Goal: Task Accomplishment & Management: Manage account settings

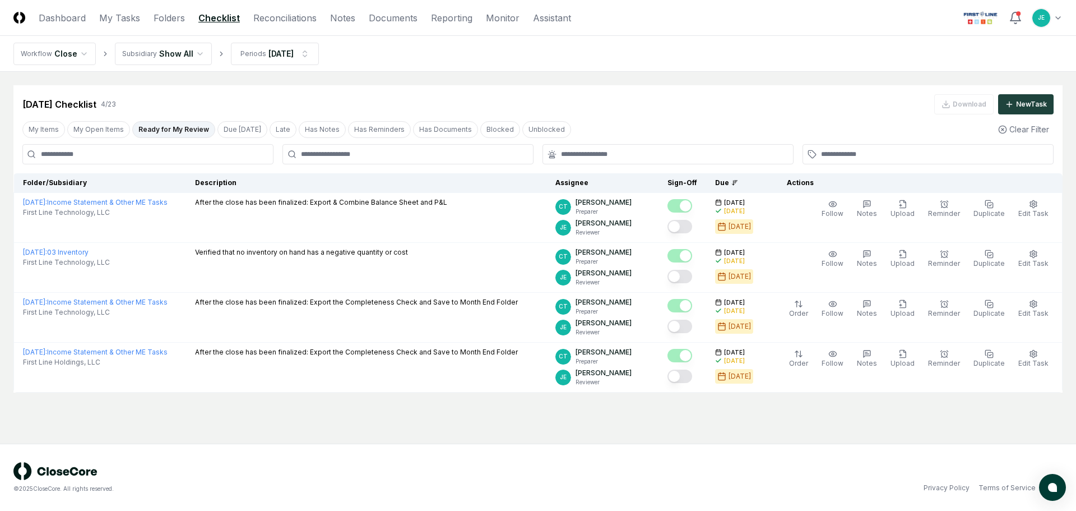
click at [571, 113] on div "Aug 2025 Checklist 4 / 23 Download New Task" at bounding box center [537, 104] width 1031 height 20
click at [1047, 14] on html "CloseCore Dashboard My Tasks Folders Checklist Reconciliations Notes Documents …" at bounding box center [538, 255] width 1076 height 511
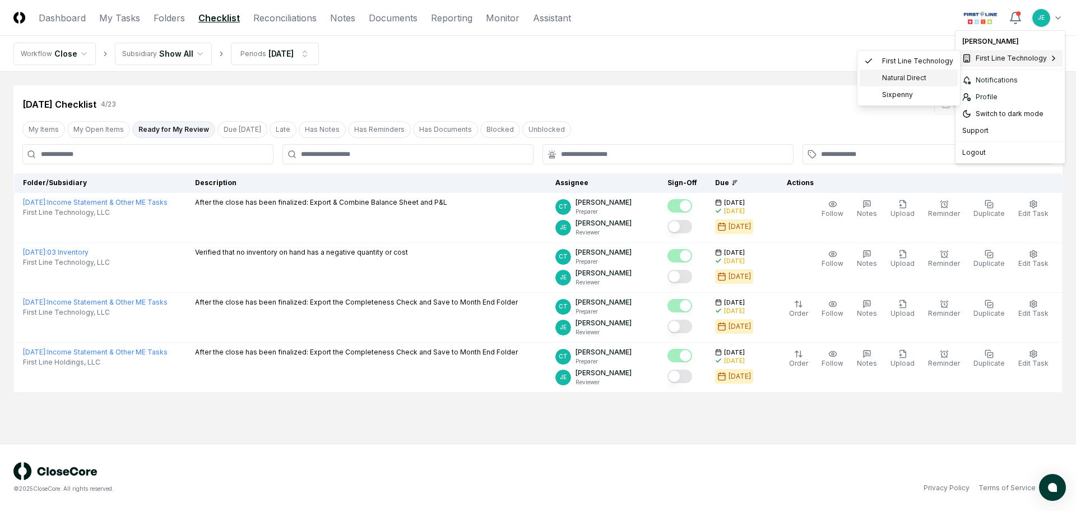
click at [922, 80] on span "Natural Direct" at bounding box center [904, 78] width 44 height 10
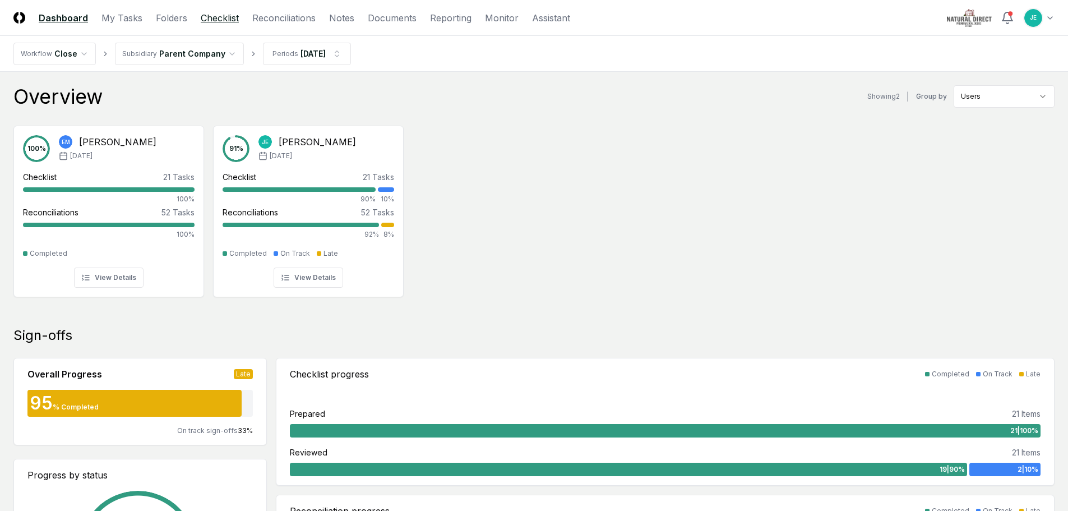
click at [224, 24] on link "Checklist" at bounding box center [220, 17] width 38 height 13
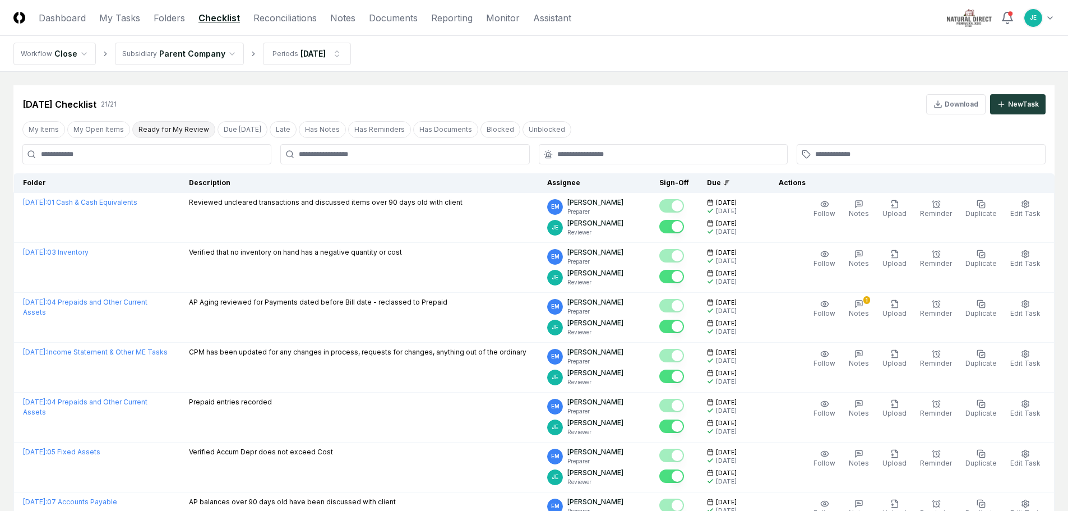
click at [149, 127] on button "Ready for My Review" at bounding box center [173, 129] width 83 height 17
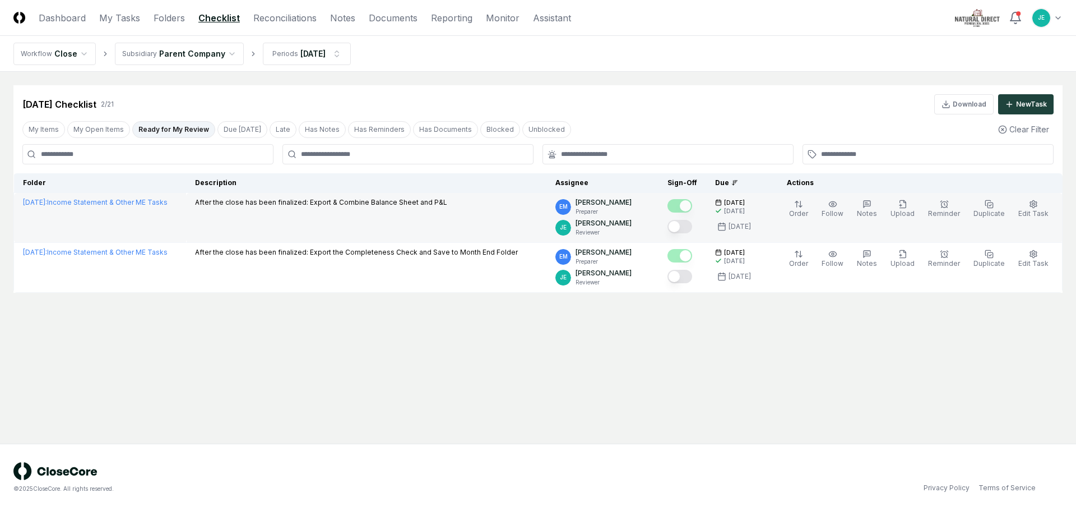
click at [689, 226] on button "Mark complete" at bounding box center [680, 226] width 25 height 13
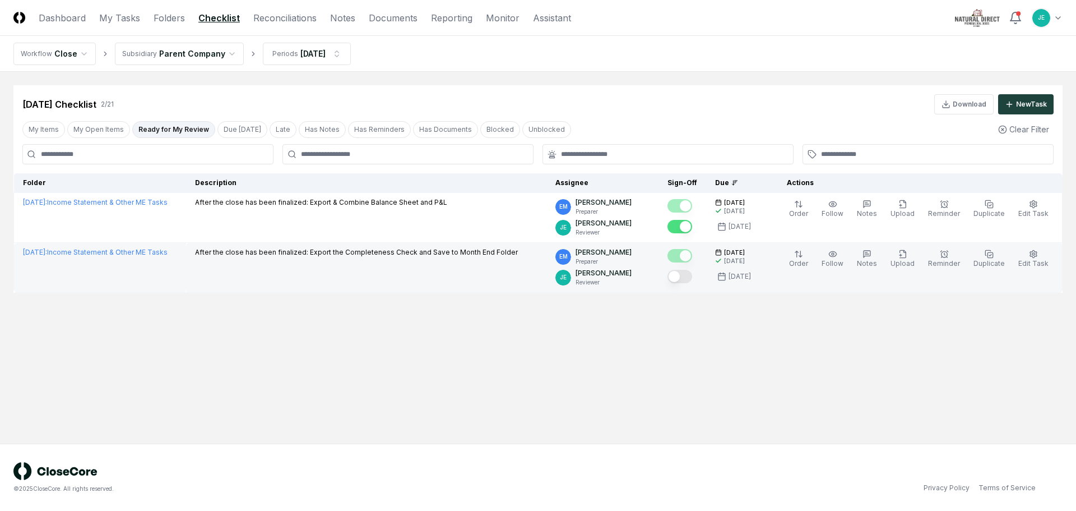
click at [692, 276] on button "Mark complete" at bounding box center [680, 276] width 25 height 13
click at [280, 22] on link "Reconciliations" at bounding box center [284, 17] width 63 height 13
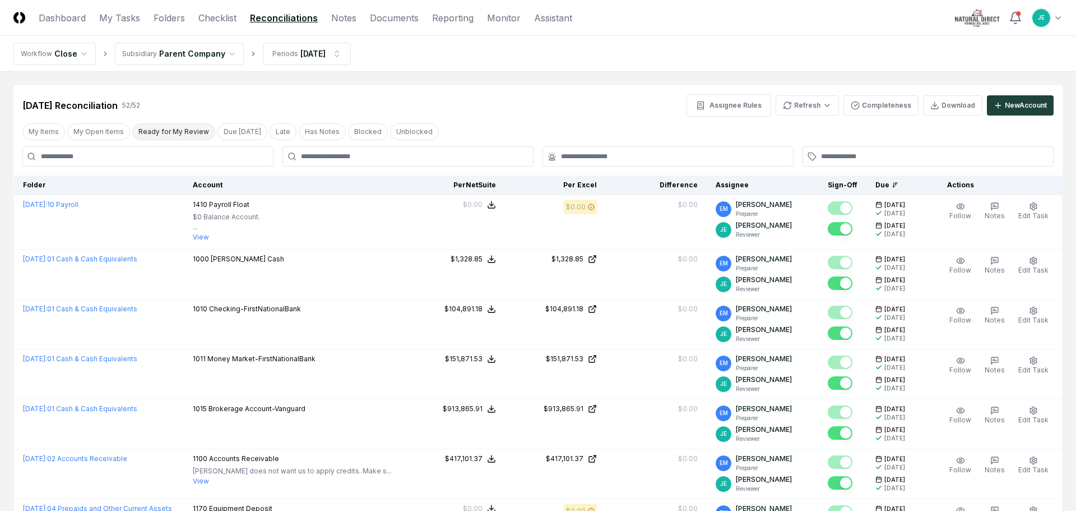
click at [182, 131] on button "Ready for My Review" at bounding box center [173, 131] width 83 height 17
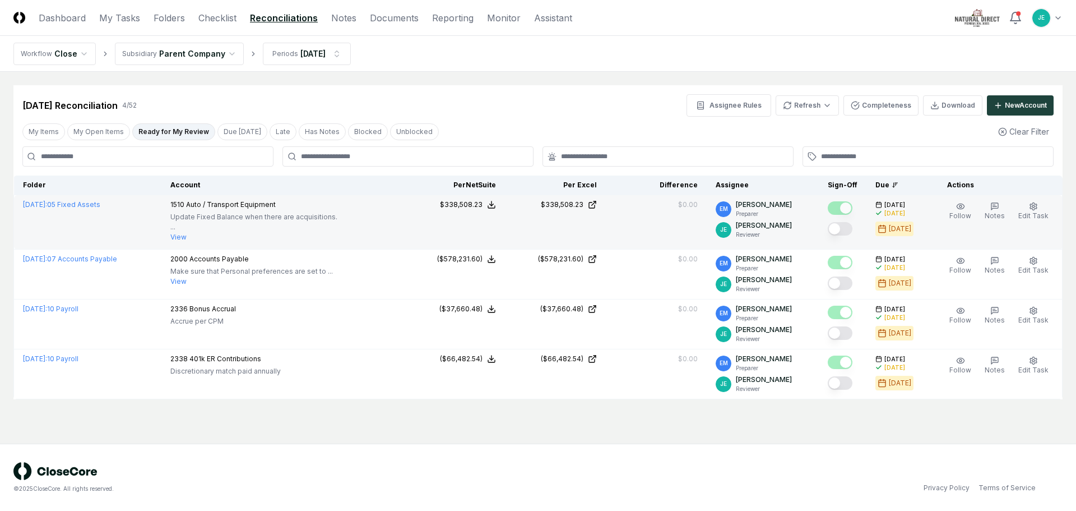
click at [843, 233] on button "Mark complete" at bounding box center [840, 228] width 25 height 13
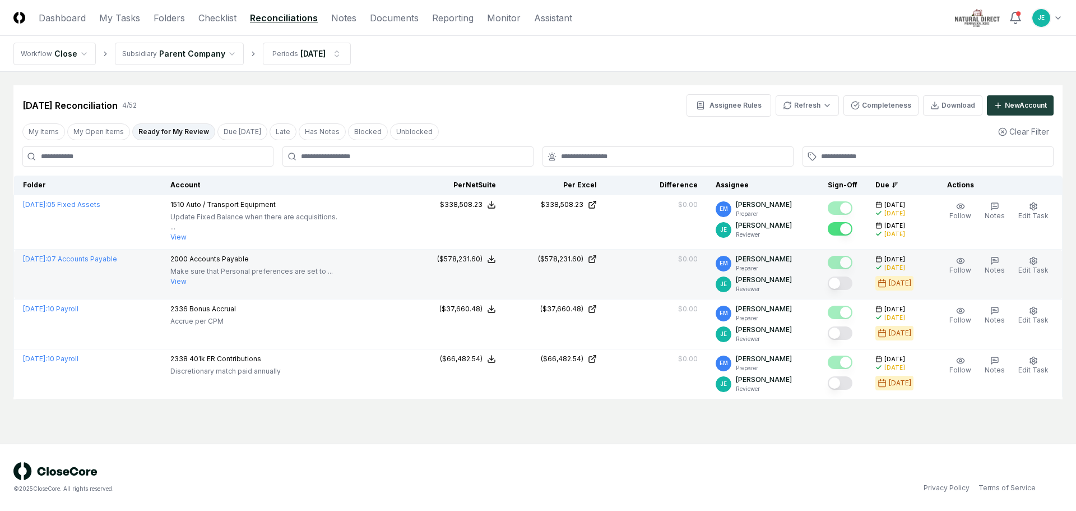
click at [844, 286] on button "Mark complete" at bounding box center [840, 282] width 25 height 13
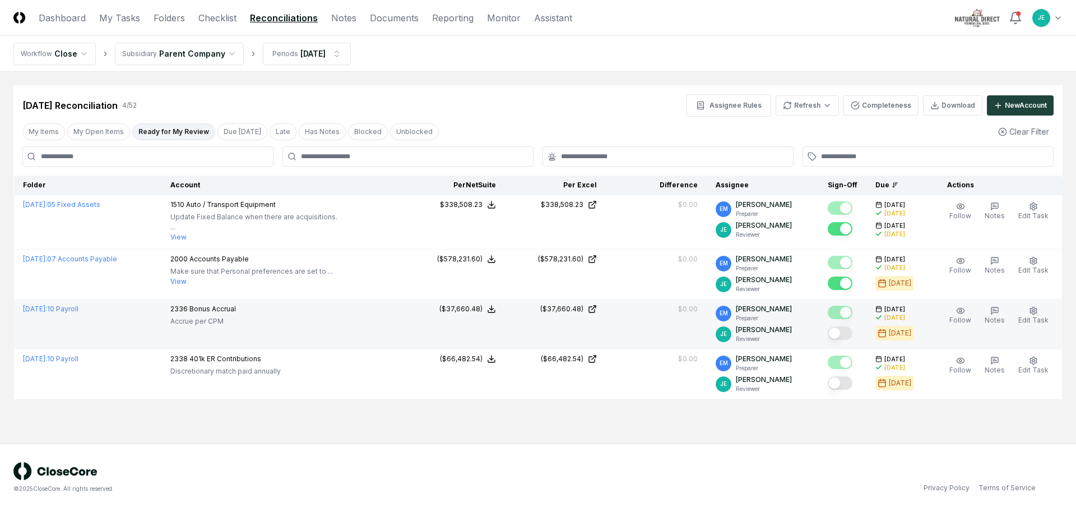
click at [841, 327] on button "Mark complete" at bounding box center [840, 332] width 25 height 13
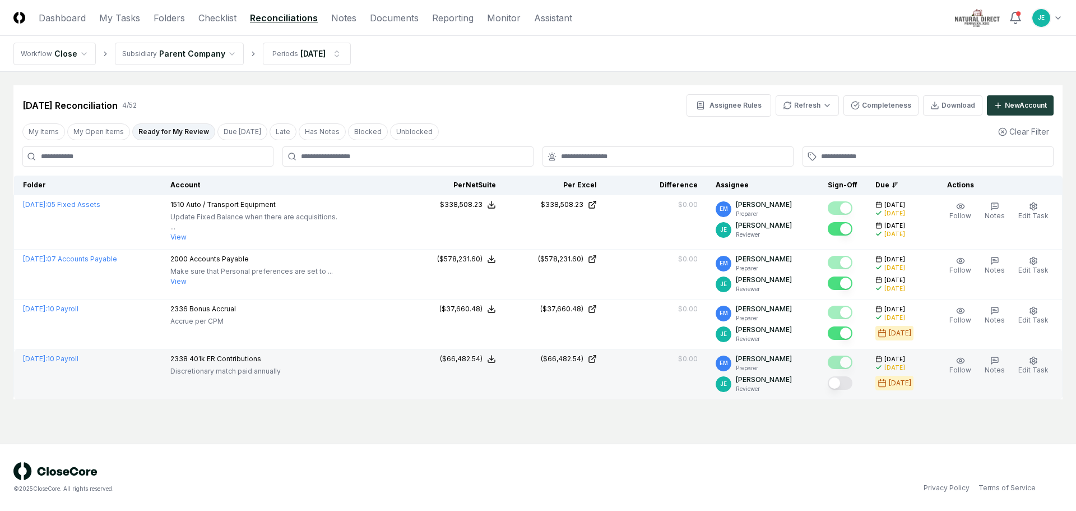
click at [841, 385] on button "Mark complete" at bounding box center [840, 382] width 25 height 13
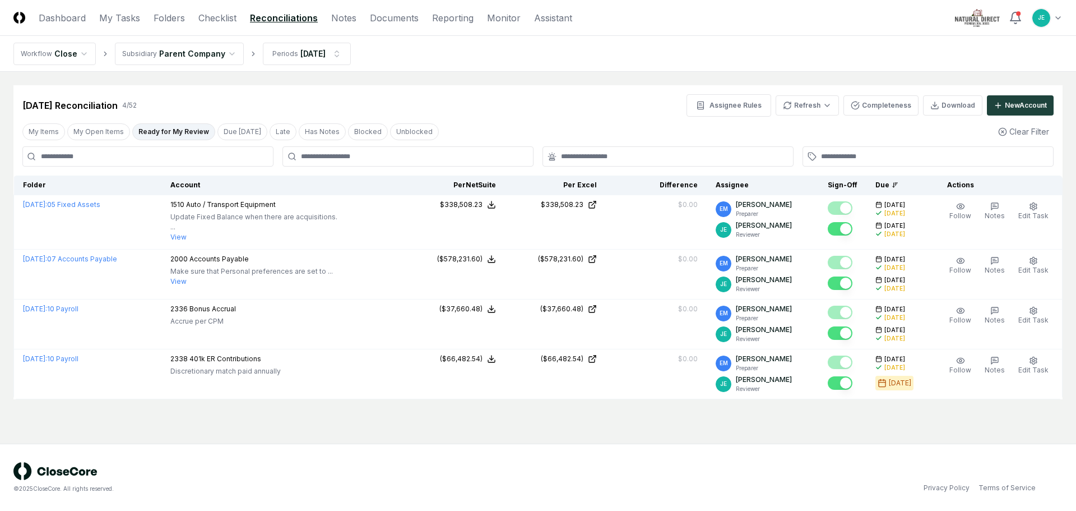
click at [427, 455] on div "© 2025 CloseCore. All rights reserved. Privacy Policy Terms of Service" at bounding box center [538, 476] width 1076 height 67
click at [478, 111] on div "[DATE] Reconciliation 4 / 52 Assignee Rules Refresh Completeness Download New A…" at bounding box center [537, 105] width 1031 height 22
